Goal: Information Seeking & Learning: Learn about a topic

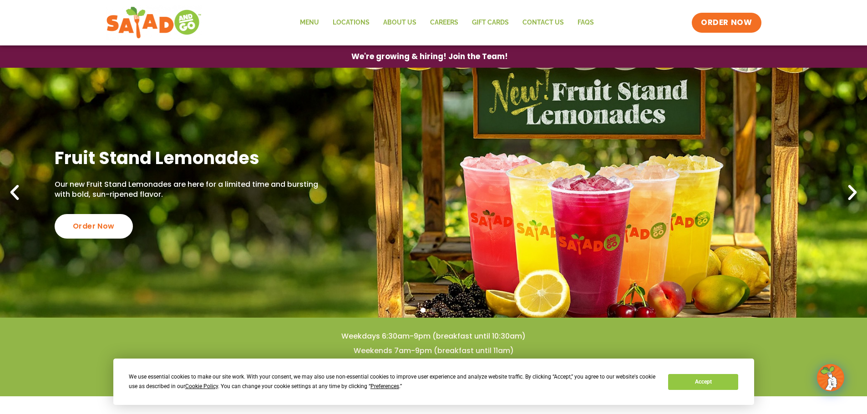
click at [324, 303] on link "Fruit Stand Lemonades Our new Fruit Stand Lemonades are here for a limited time…" at bounding box center [433, 193] width 867 height 250
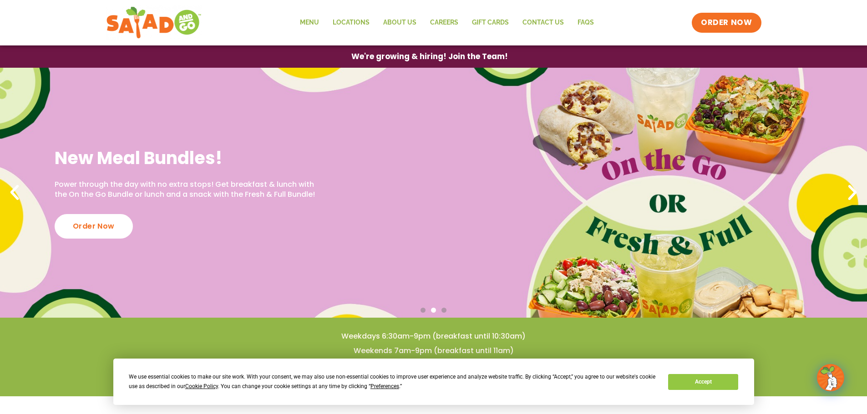
click at [642, 174] on div "New Meal Bundles! Power through the day with no extra stops! Get breakfast & lu…" at bounding box center [433, 193] width 867 height 250
click at [87, 232] on div "Order Now" at bounding box center [93, 226] width 86 height 27
click at [681, 380] on button "Accept" at bounding box center [703, 382] width 70 height 16
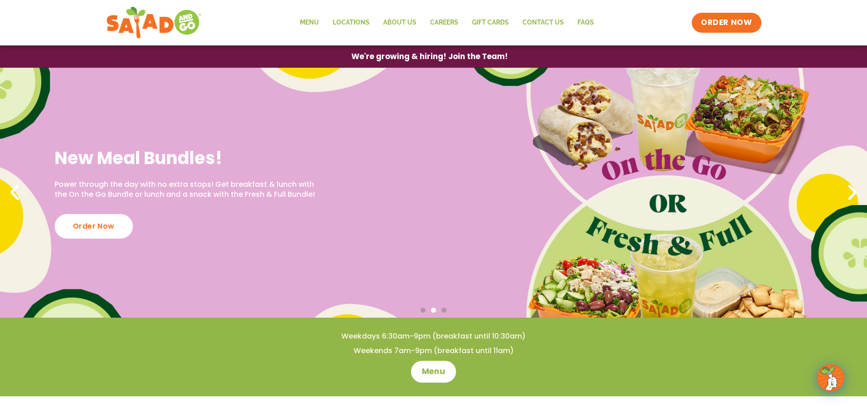
click at [129, 237] on div "New Meal Bundles! Power through the day with no extra stops! Get breakfast & lu…" at bounding box center [189, 192] width 268 height 91
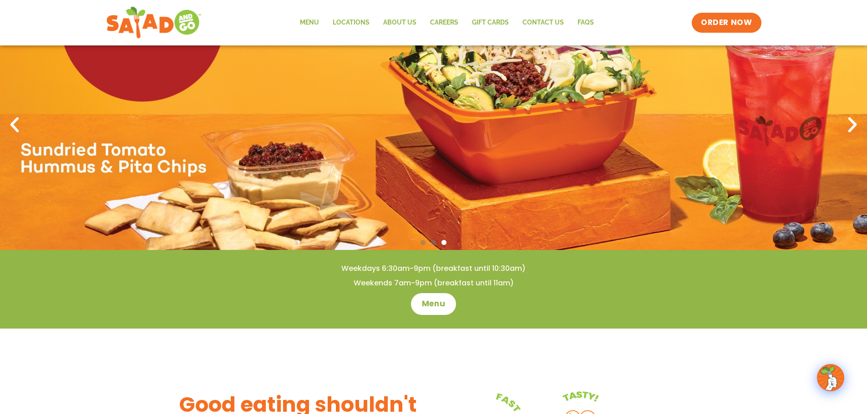
scroll to position [66, 0]
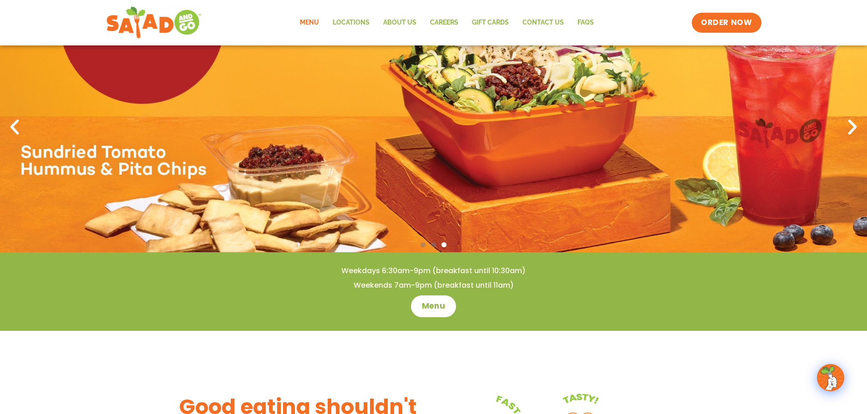
click at [313, 27] on link "Menu" at bounding box center [309, 22] width 33 height 21
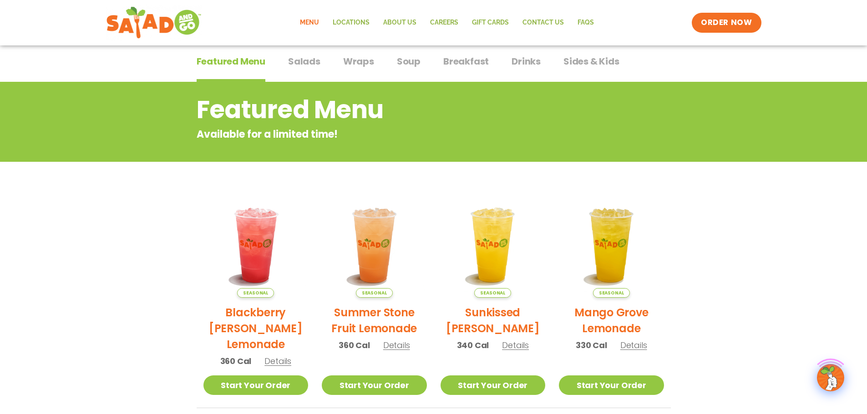
scroll to position [273, 0]
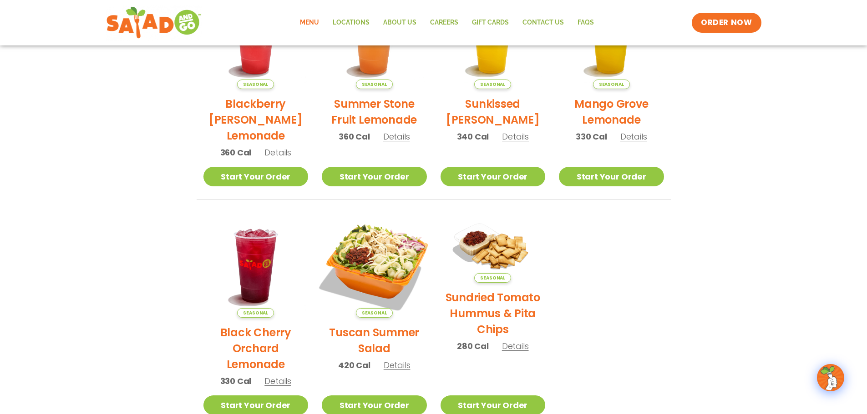
click at [377, 272] on img at bounding box center [374, 265] width 123 height 123
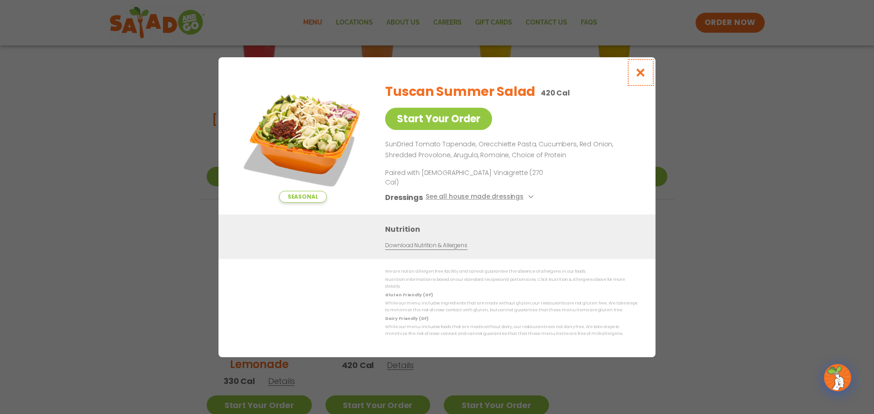
click at [642, 77] on icon "Close modal" at bounding box center [640, 73] width 11 height 10
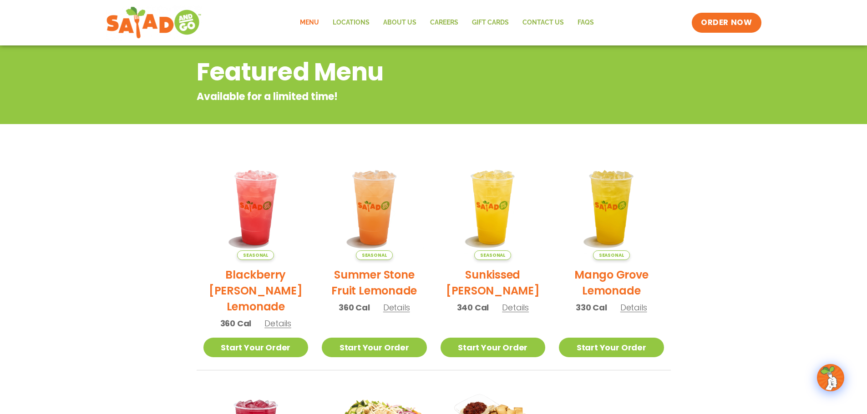
scroll to position [0, 0]
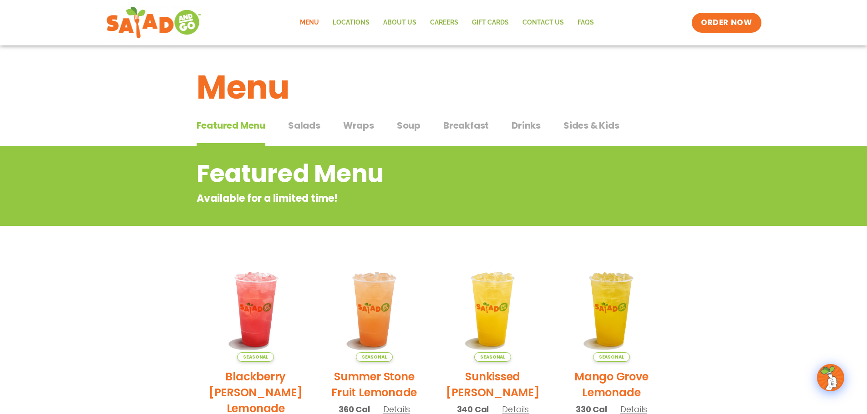
click at [302, 131] on span "Salads" at bounding box center [304, 126] width 32 height 14
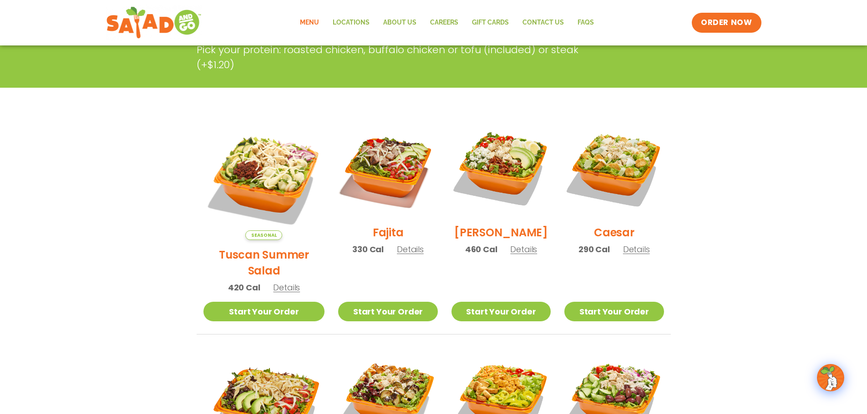
scroll to position [182, 0]
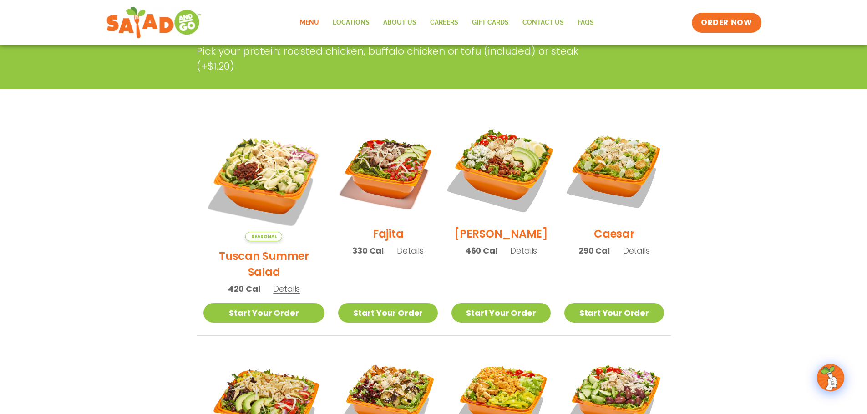
click at [504, 179] on img at bounding box center [501, 169] width 116 height 116
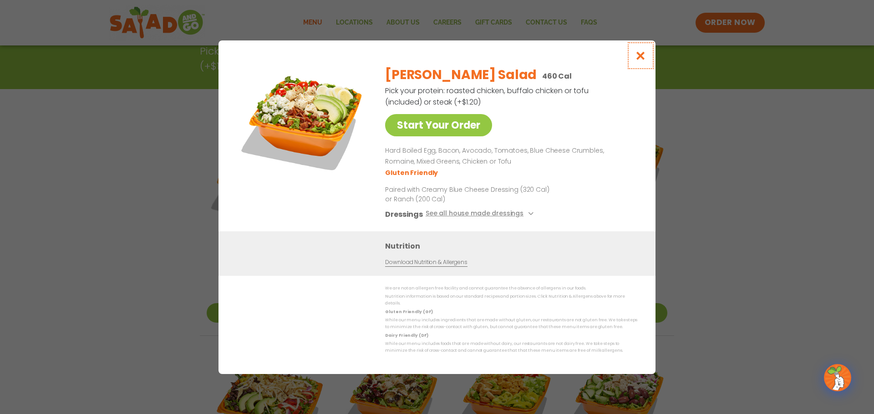
click at [636, 61] on icon "Close modal" at bounding box center [640, 56] width 11 height 10
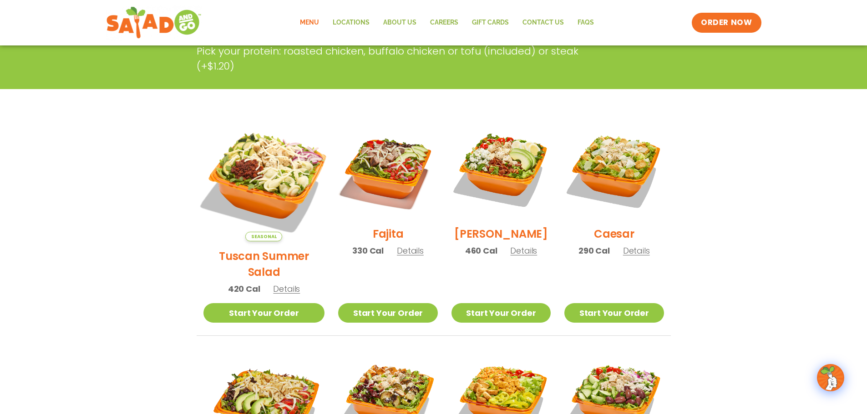
click at [279, 167] on img at bounding box center [263, 181] width 142 height 142
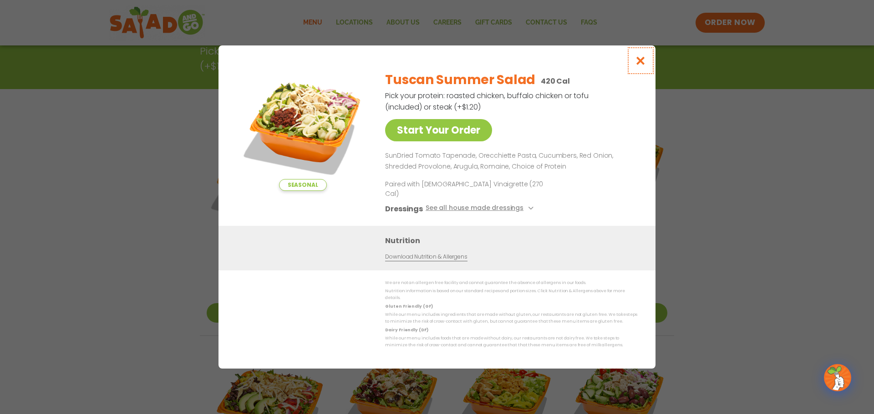
click at [641, 66] on icon "Close modal" at bounding box center [640, 61] width 11 height 10
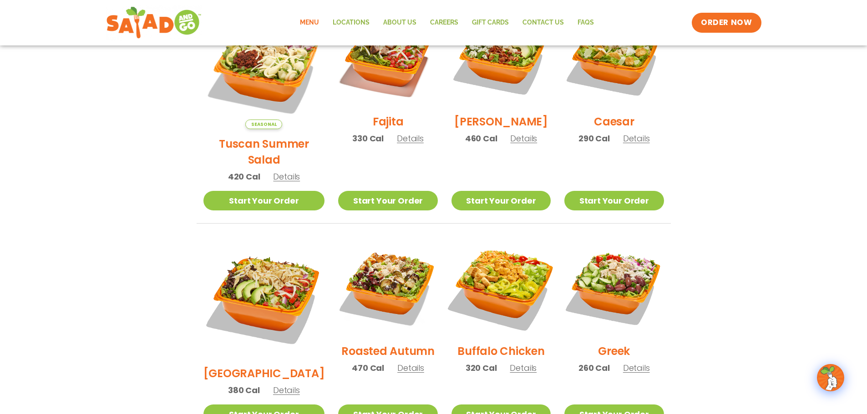
scroll to position [318, 0]
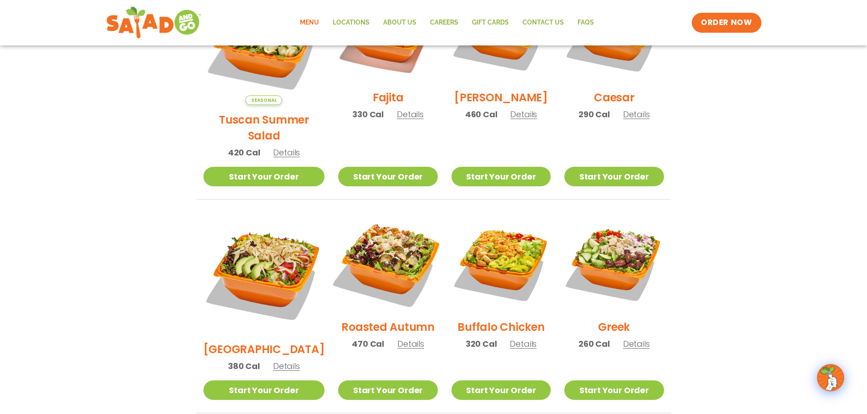
click at [359, 278] on img at bounding box center [387, 263] width 116 height 116
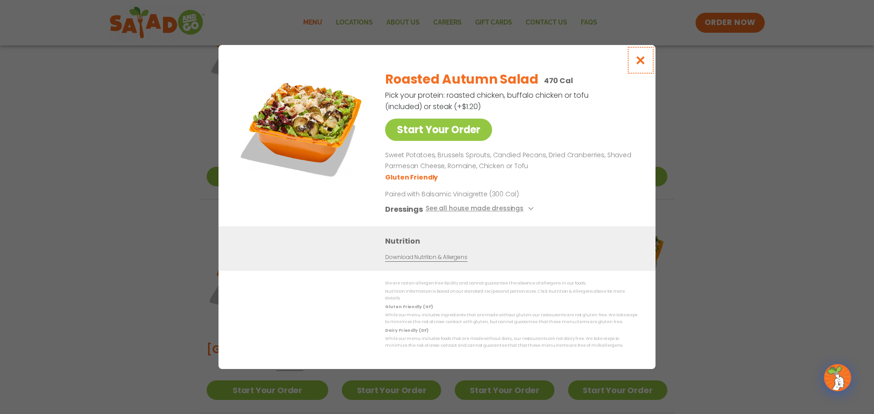
click at [644, 64] on icon "Close modal" at bounding box center [640, 61] width 11 height 10
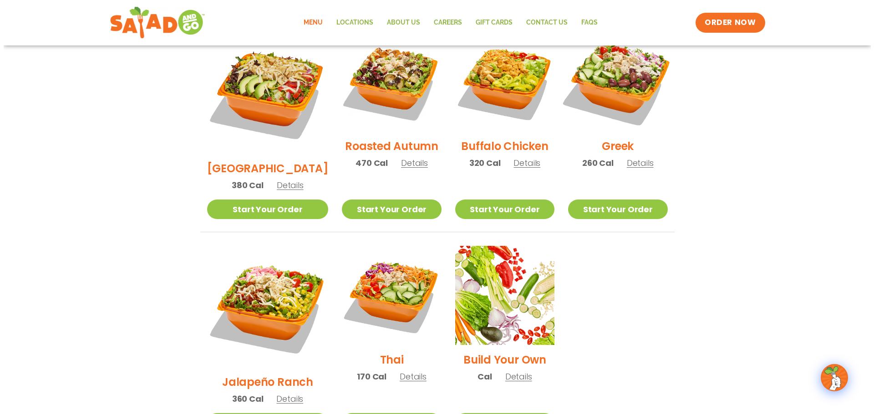
scroll to position [500, 0]
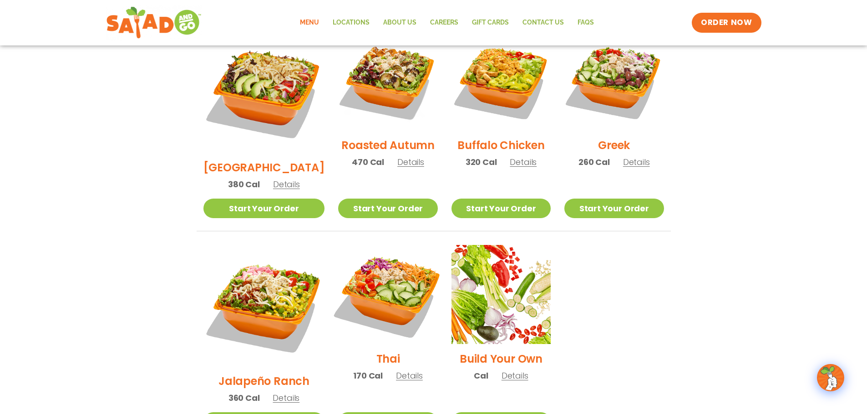
click at [345, 258] on img at bounding box center [387, 295] width 116 height 116
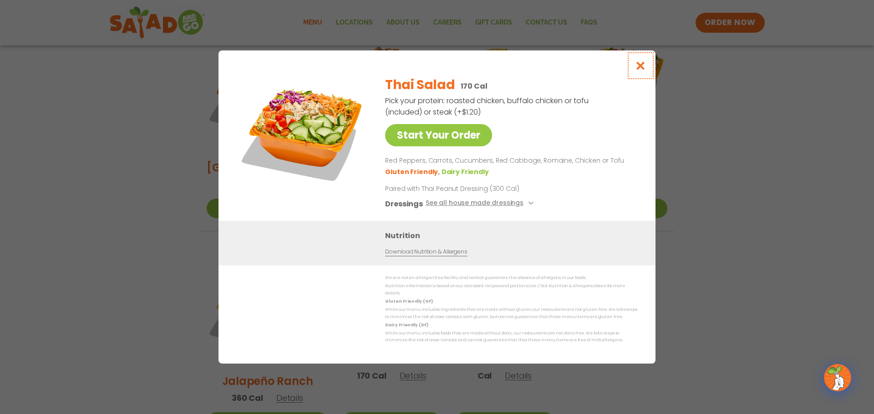
click at [647, 70] on button "Close modal" at bounding box center [641, 65] width 30 height 30
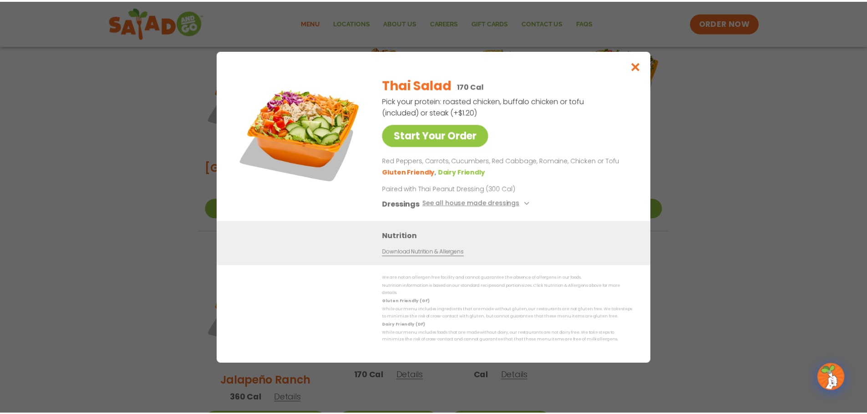
scroll to position [482, 0]
